Goal: Transaction & Acquisition: Purchase product/service

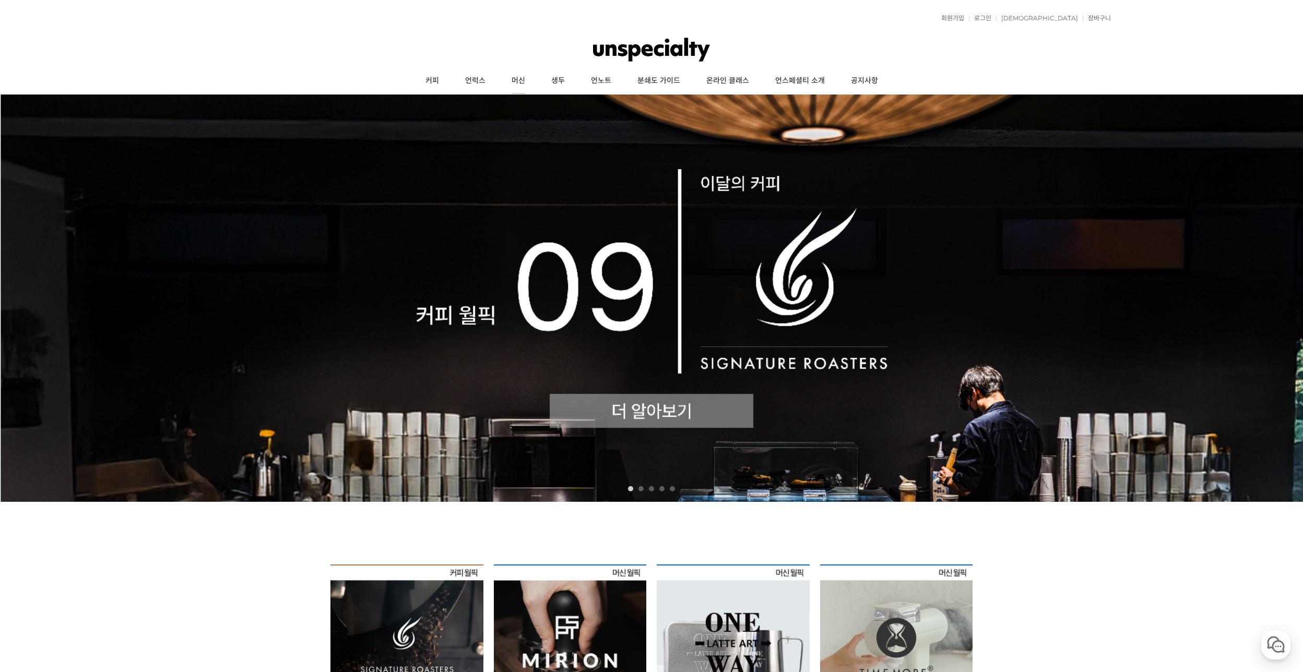
click at [523, 78] on link "머신" at bounding box center [518, 81] width 40 height 26
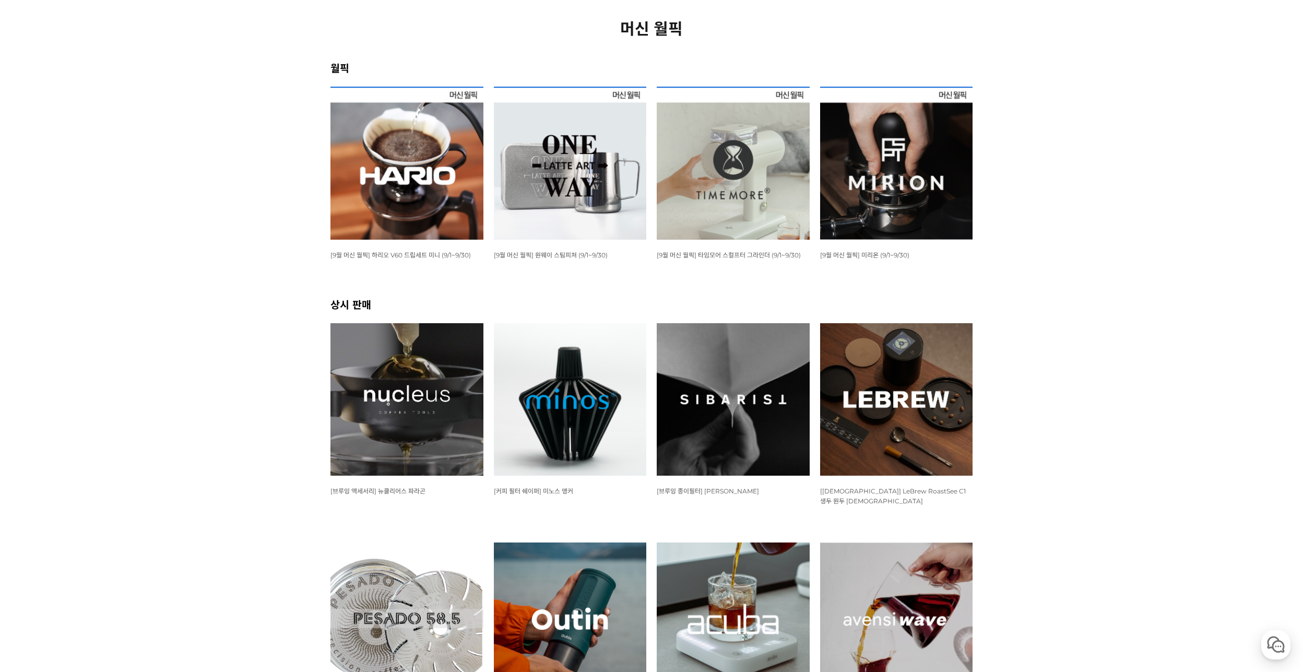
scroll to position [157, 0]
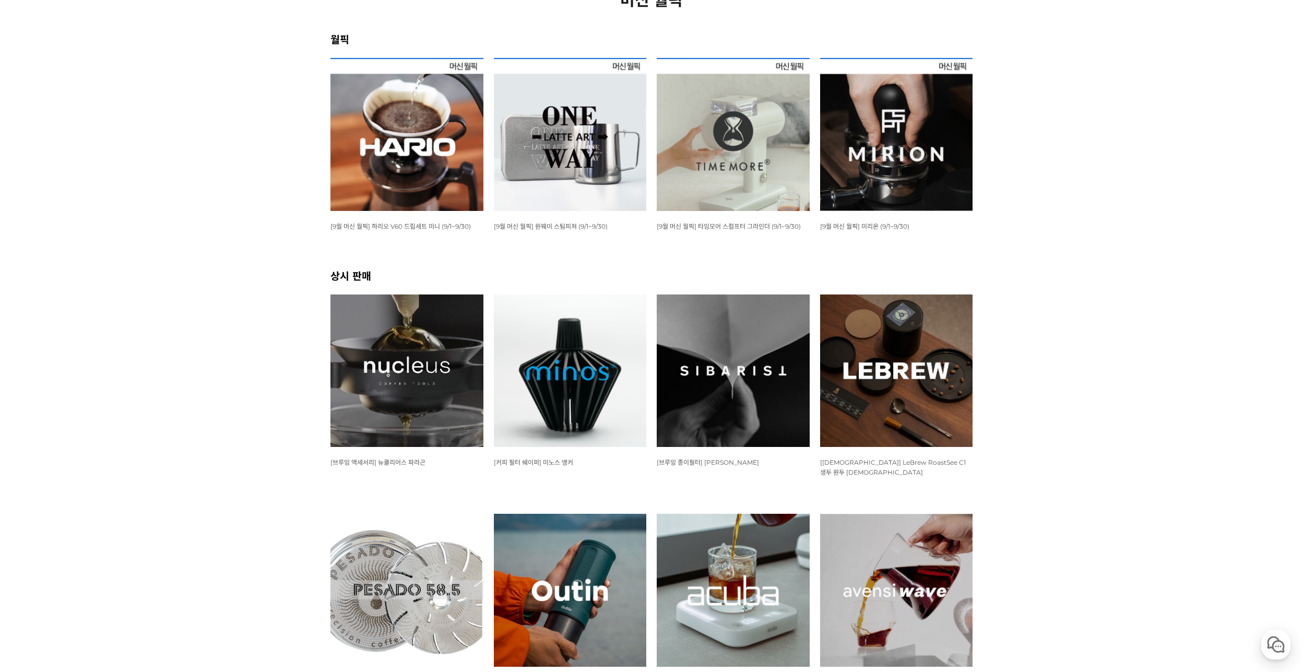
click at [580, 339] on img at bounding box center [570, 370] width 153 height 153
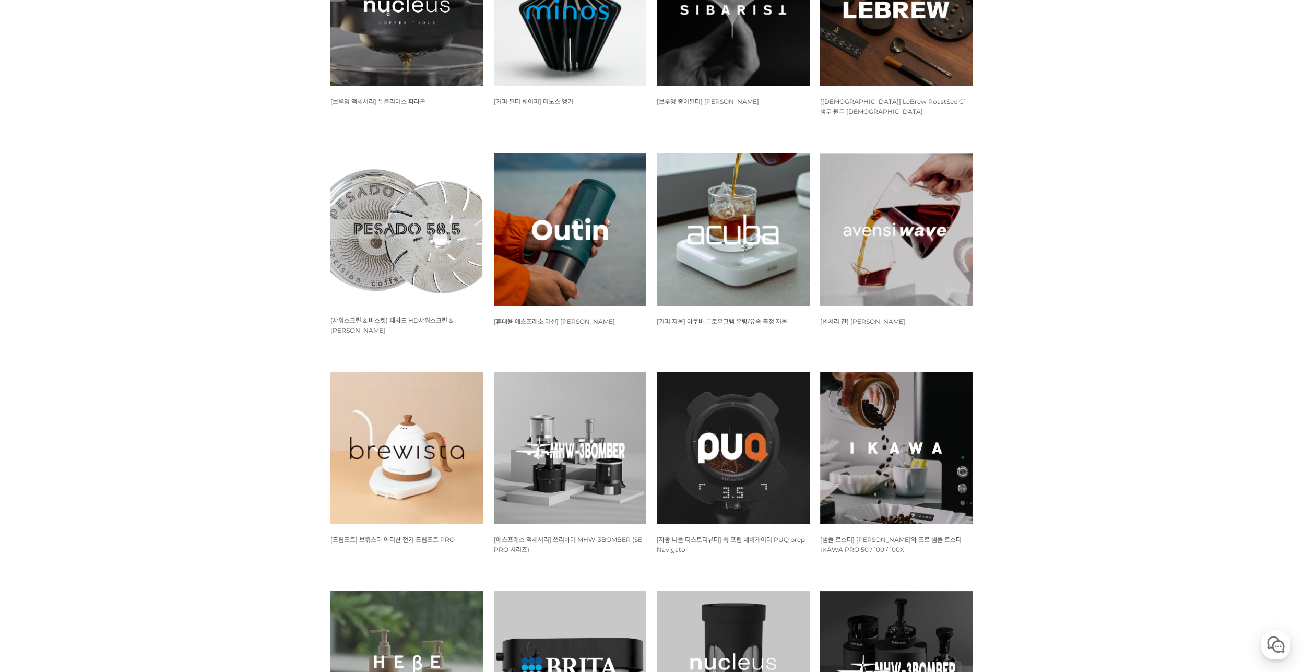
scroll to position [519, 0]
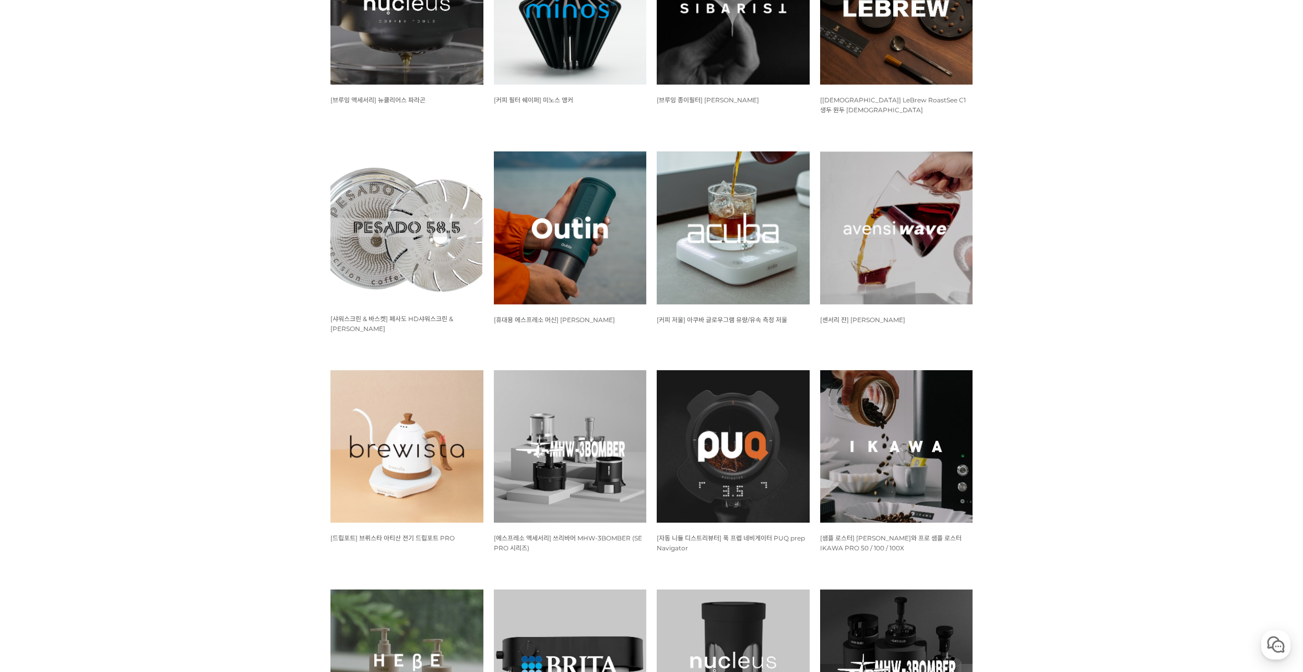
click at [873, 183] on img at bounding box center [896, 227] width 153 height 153
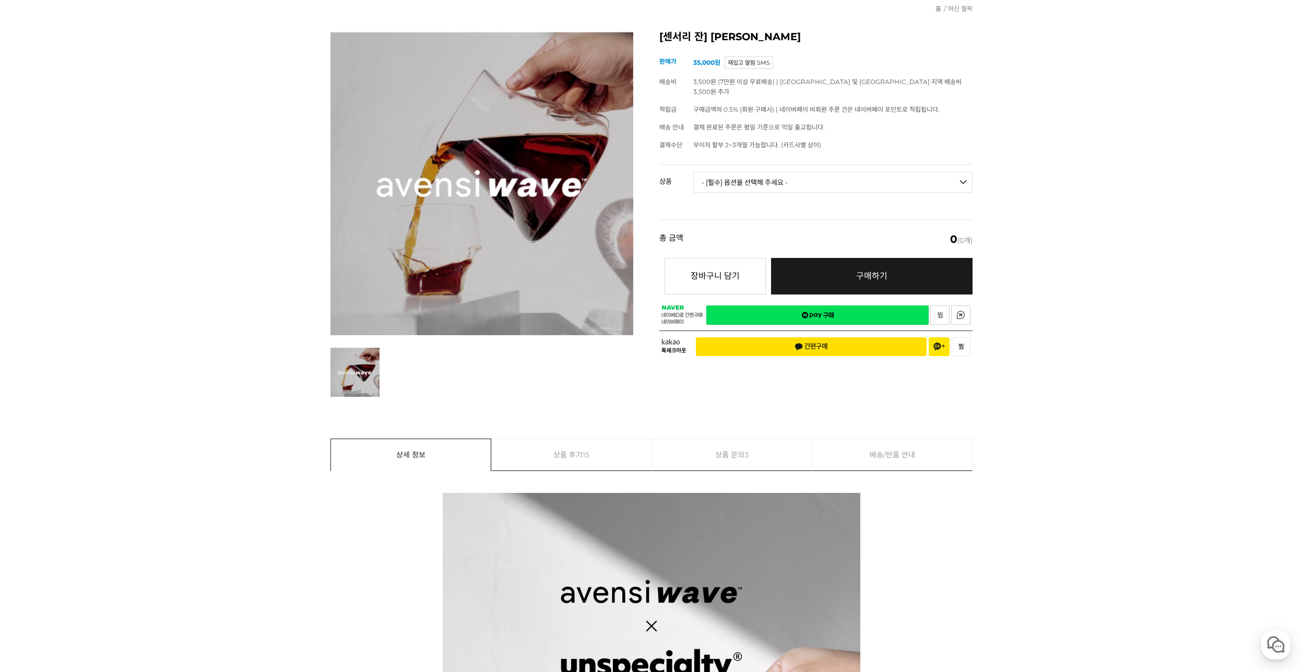
click at [778, 172] on select "- [필수] 옵션을 선택해 주세요 - ------------------- [아벤시 웨이브] 3종 세트 [품절] [아벤시 웨이브] 사이클론 센서…" at bounding box center [832, 182] width 279 height 21
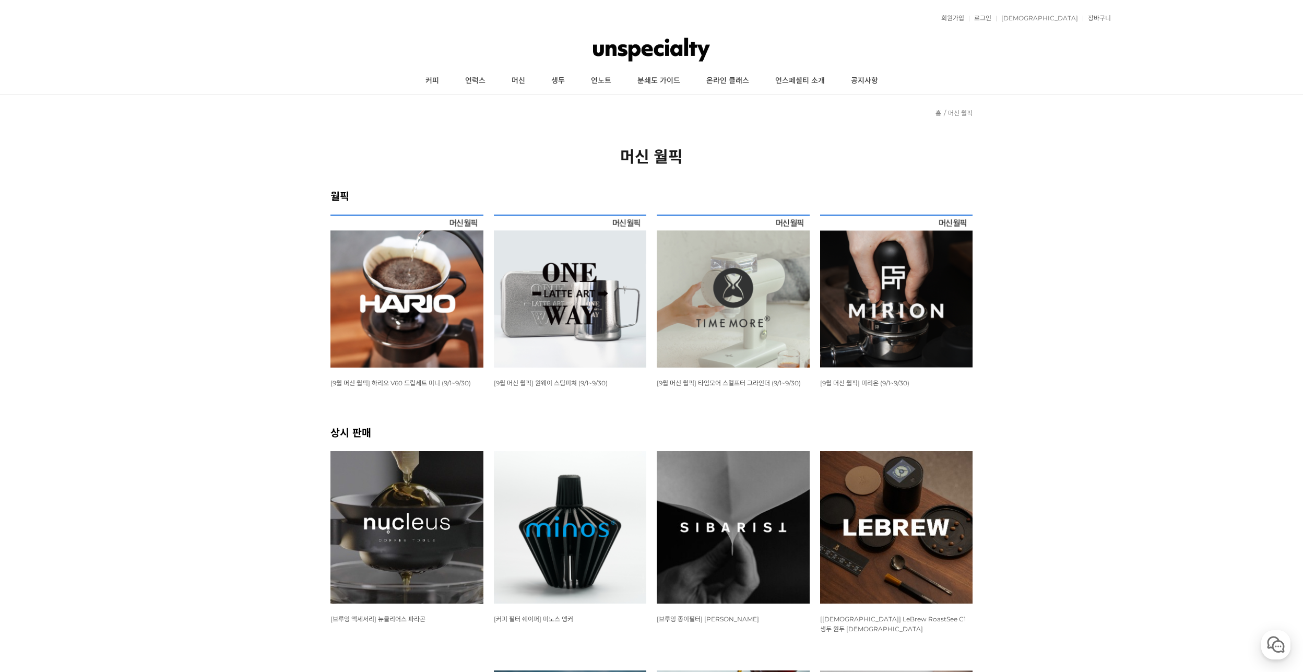
click at [765, 266] on img at bounding box center [733, 291] width 153 height 153
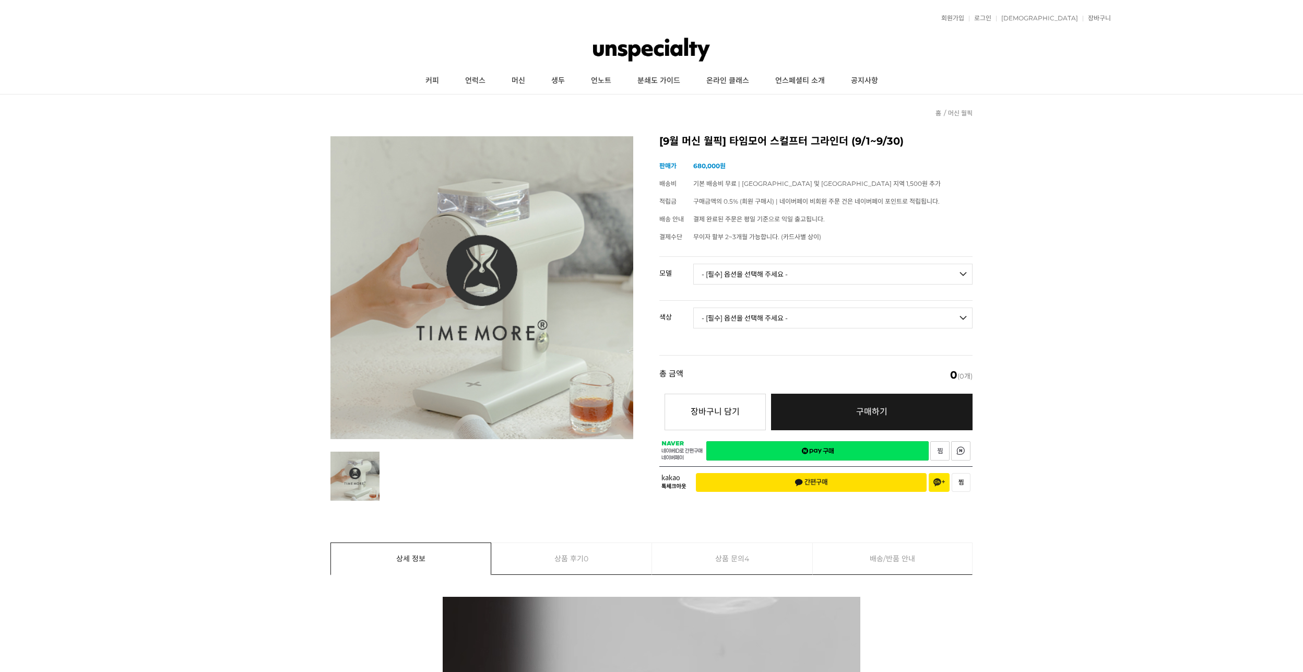
click at [748, 277] on select "- [필수] 옵션을 선택해 주세요 - ------------------- 078S 064S" at bounding box center [832, 274] width 279 height 21
select select "078S"
click at [693, 264] on select "- [필수] 옵션을 선택해 주세요 - ------------------- 078S 064S" at bounding box center [832, 274] width 279 height 21
click at [873, 318] on select "- [필수] 옵션을 선택해 주세요 - ------------------- 블랙 화이트" at bounding box center [832, 317] width 279 height 21
select select "블랙"
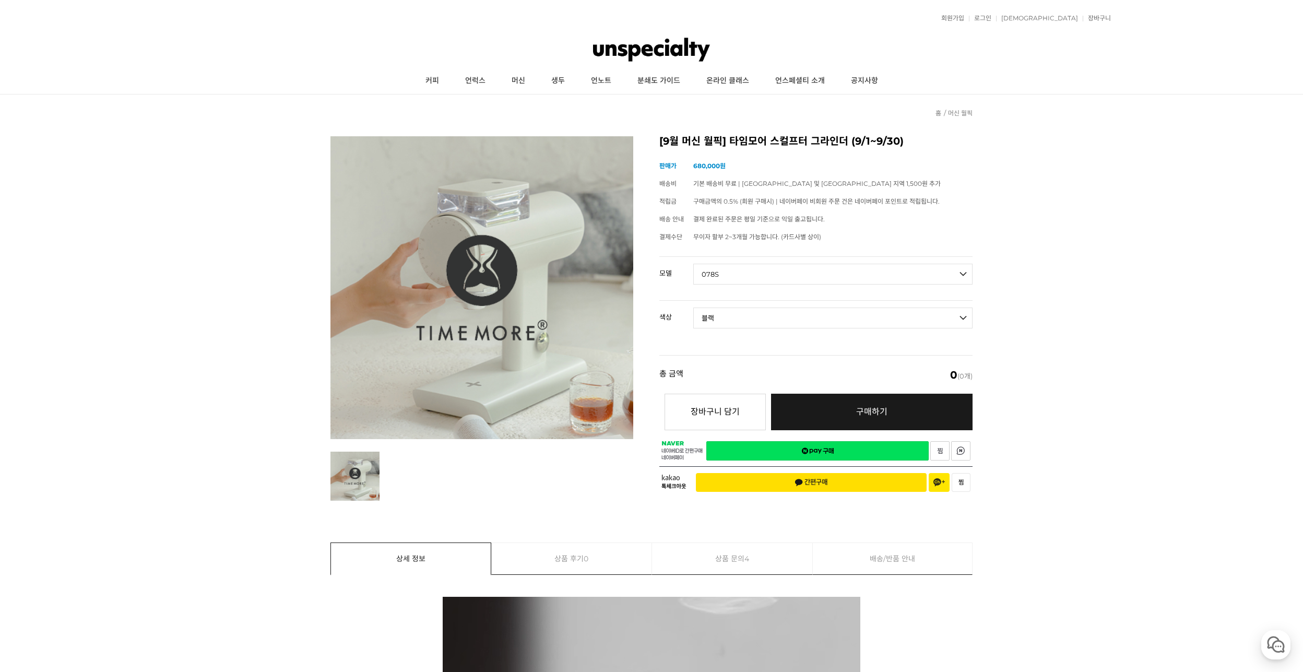
click at [693, 307] on select "- [필수] 옵션을 선택해 주세요 - ------------------- 블랙 화이트" at bounding box center [832, 317] width 279 height 21
select select "*"
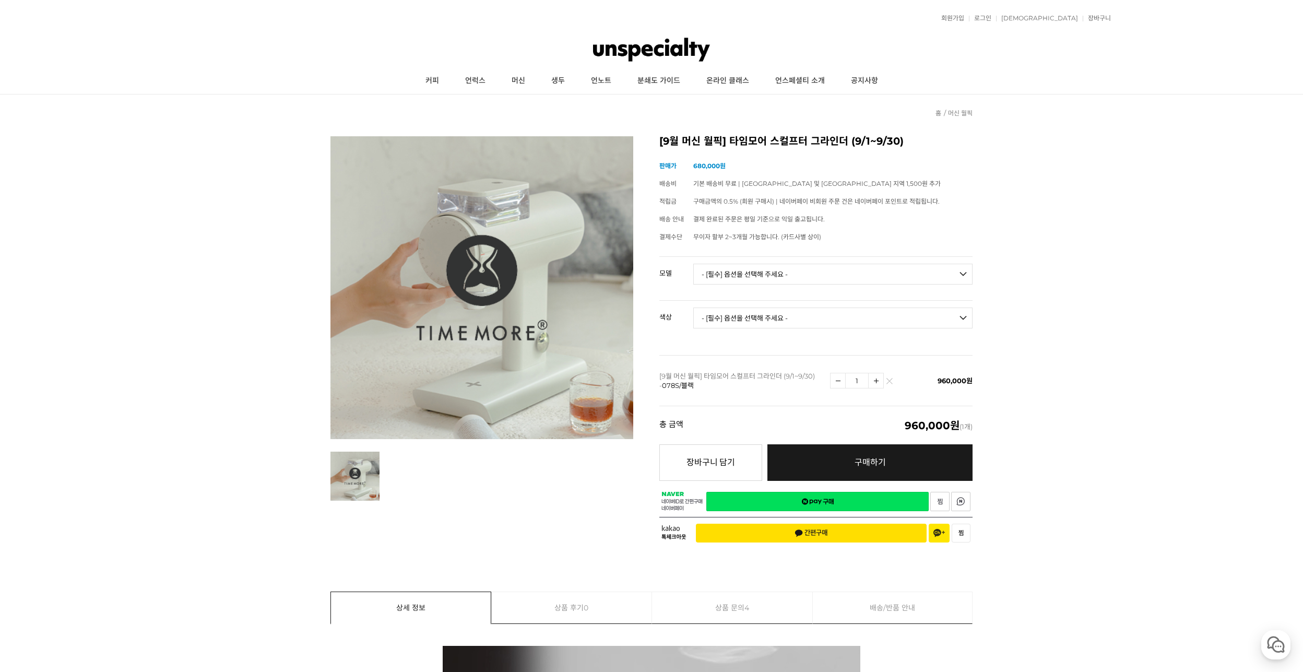
click at [799, 271] on select "- [필수] 옵션을 선택해 주세요 - ------------------- 078S 064S" at bounding box center [832, 274] width 279 height 21
click at [748, 272] on select "- [필수] 옵션을 선택해 주세요 - ------------------- 078S 064S" at bounding box center [832, 274] width 279 height 21
select select "064S"
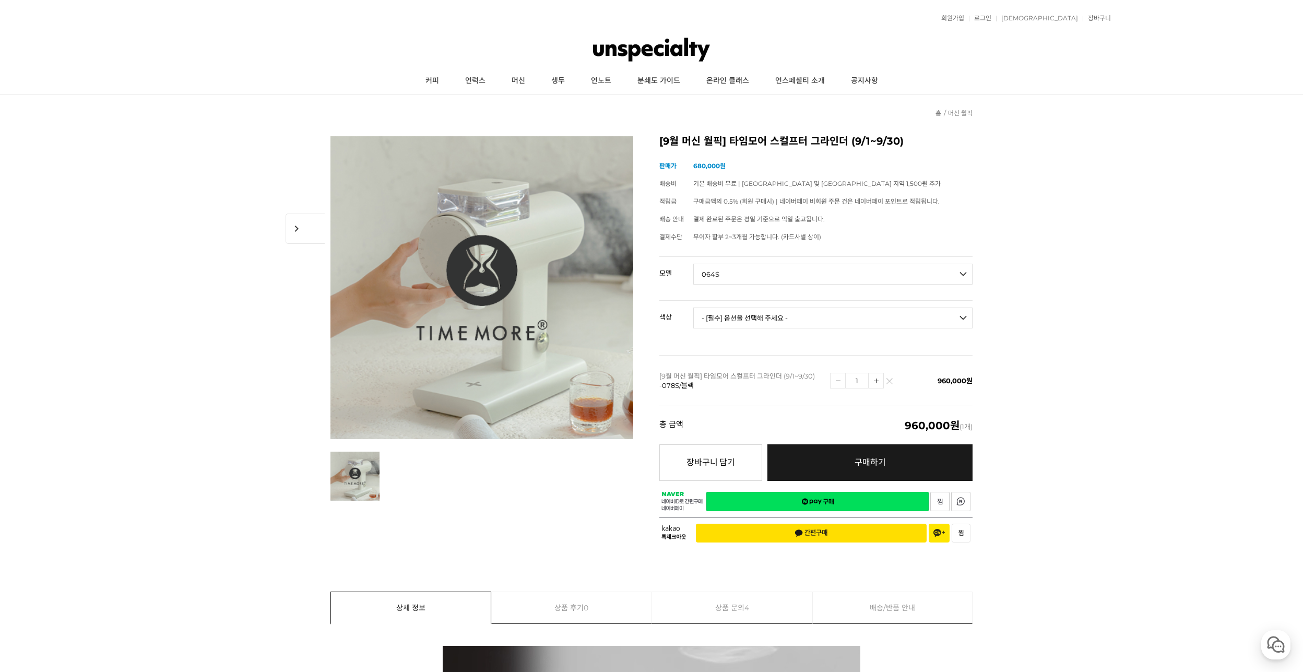
click at [693, 264] on select "- [필수] 옵션을 선택해 주세요 - ------------------- 078S 064S" at bounding box center [832, 274] width 279 height 21
click at [758, 318] on select "- [필수] 옵션을 선택해 주세요 - ------------------- 블랙 화이트" at bounding box center [832, 317] width 279 height 21
select select "블랙"
click at [693, 307] on select "- [필수] 옵션을 선택해 주세요 - ------------------- 블랙 화이트" at bounding box center [832, 317] width 279 height 21
select select "*"
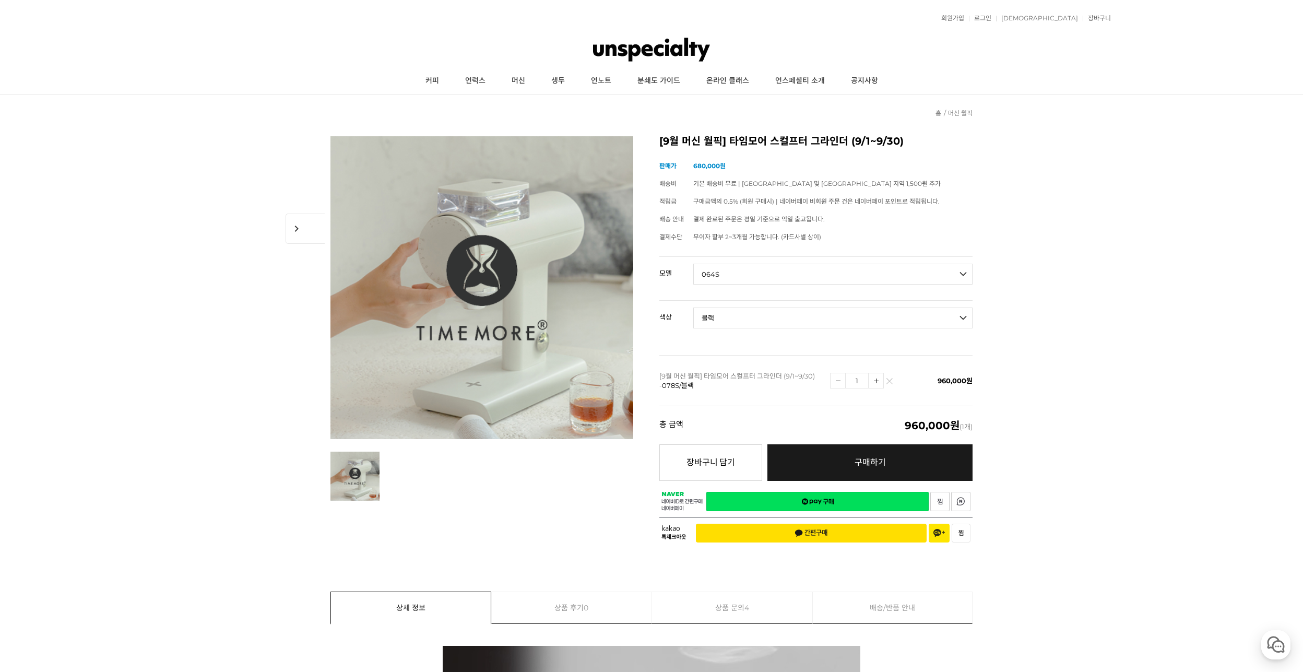
select select "*"
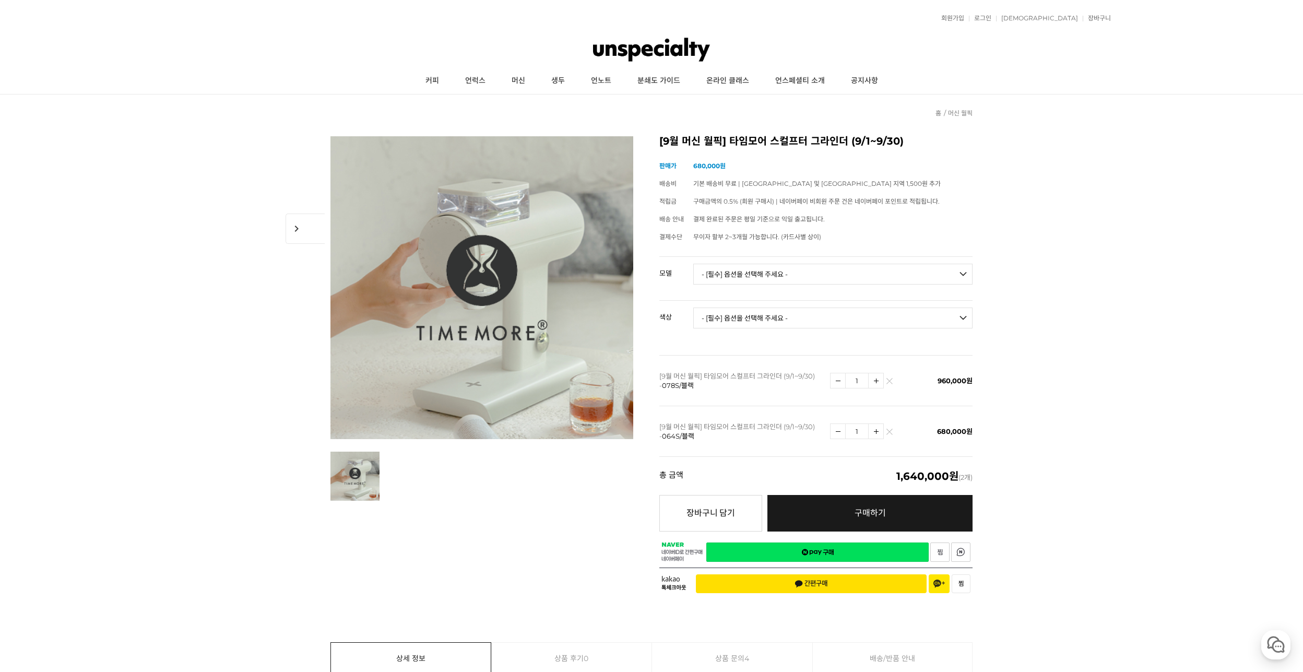
click at [887, 430] on link at bounding box center [889, 432] width 6 height 6
